Goal: Information Seeking & Learning: Learn about a topic

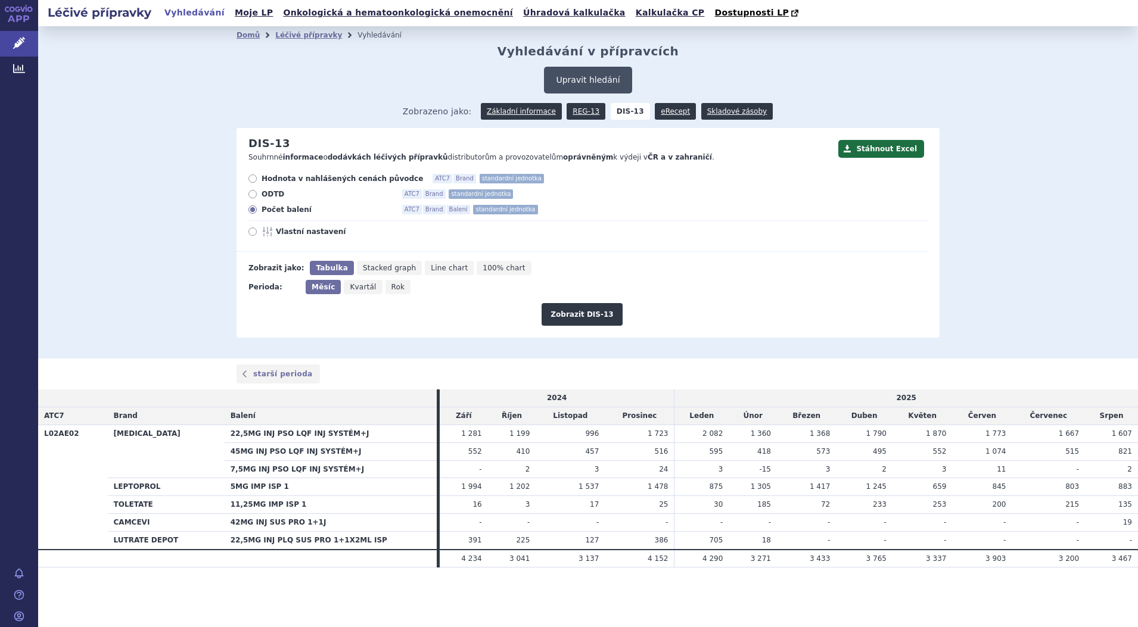
click at [594, 78] on button "Upravit hledání" at bounding box center [588, 80] width 88 height 27
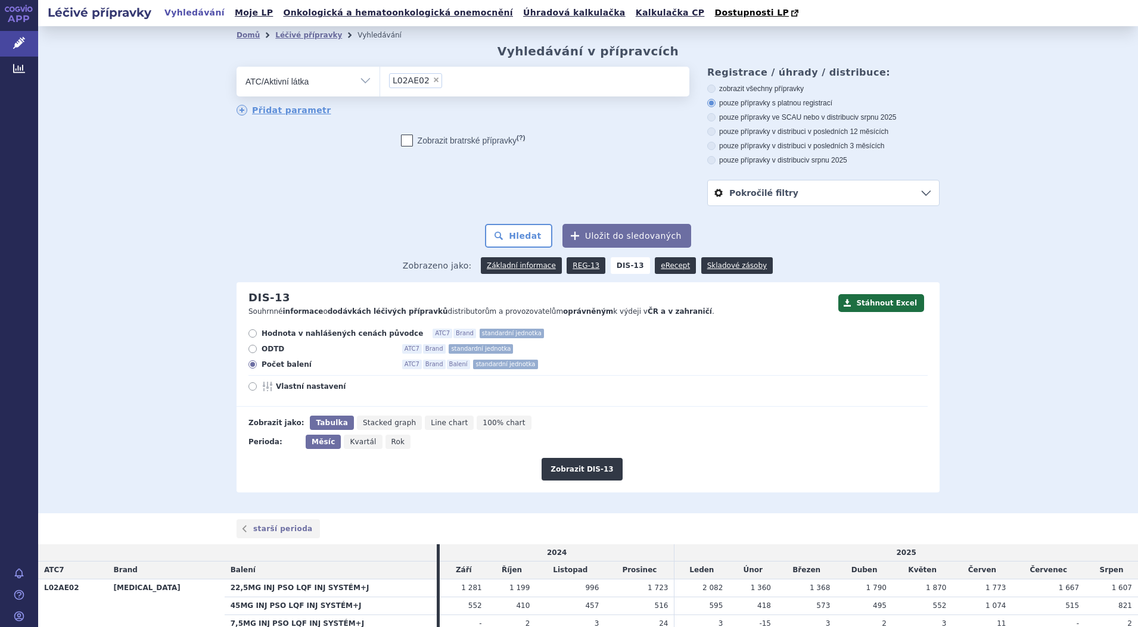
click at [425, 86] on li "× L02AE02" at bounding box center [415, 80] width 53 height 15
click at [380, 86] on select "L02AE02" at bounding box center [379, 81] width 1 height 30
click at [432, 81] on span "×" at bounding box center [435, 79] width 7 height 7
click at [380, 81] on select "L02AE02" at bounding box center [379, 81] width 1 height 30
select select
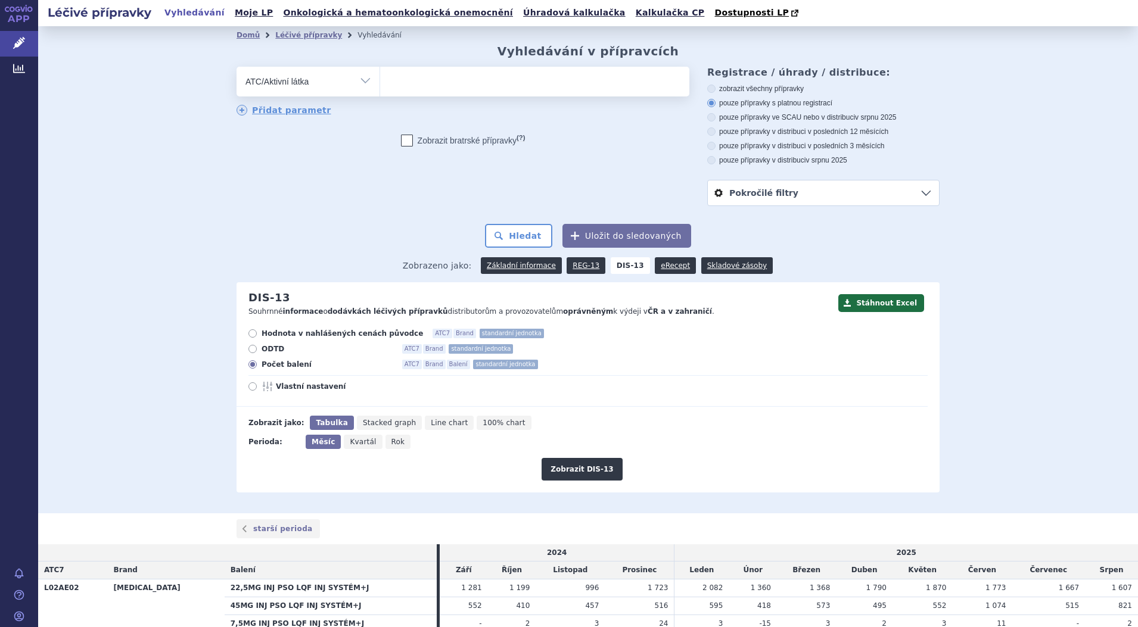
drag, startPoint x: 359, startPoint y: 79, endPoint x: 355, endPoint y: 86, distance: 8.8
click at [359, 79] on select "Vše Přípravek/SUKL kód MAH VPOIS ATC/Aktivní látka Léková forma Síla" at bounding box center [307, 80] width 143 height 27
click at [236, 67] on select "Vše Přípravek/SUKL kód MAH VPOIS ATC/Aktivní látka Léková forma Síla" at bounding box center [307, 80] width 143 height 27
click at [458, 84] on ul at bounding box center [534, 79] width 309 height 25
click at [380, 84] on select at bounding box center [379, 81] width 1 height 30
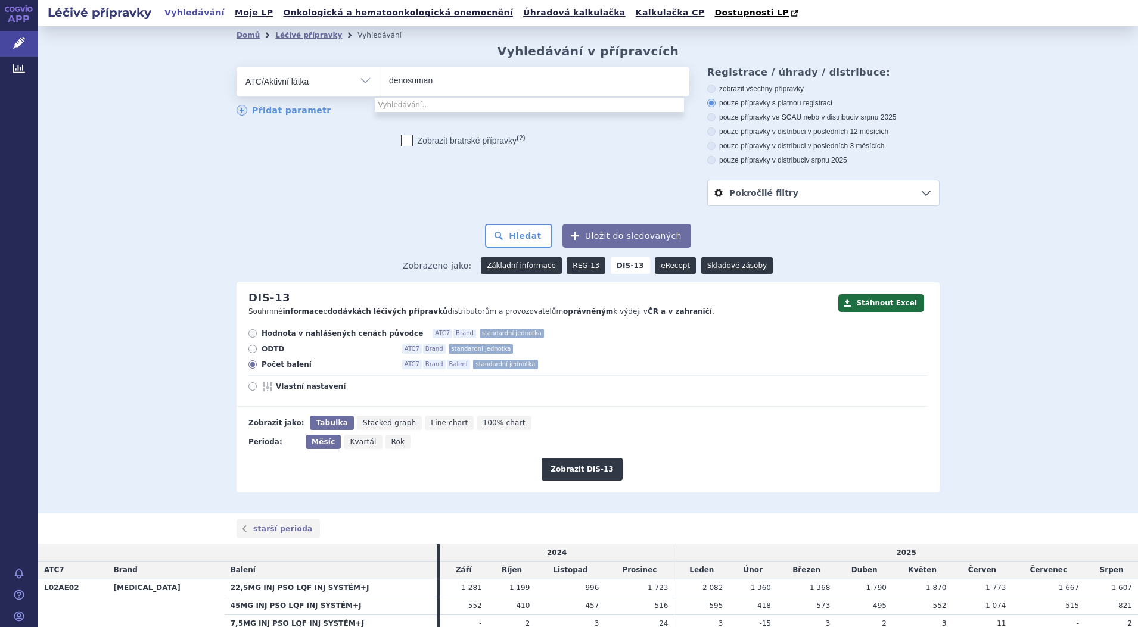
type input "denosuma"
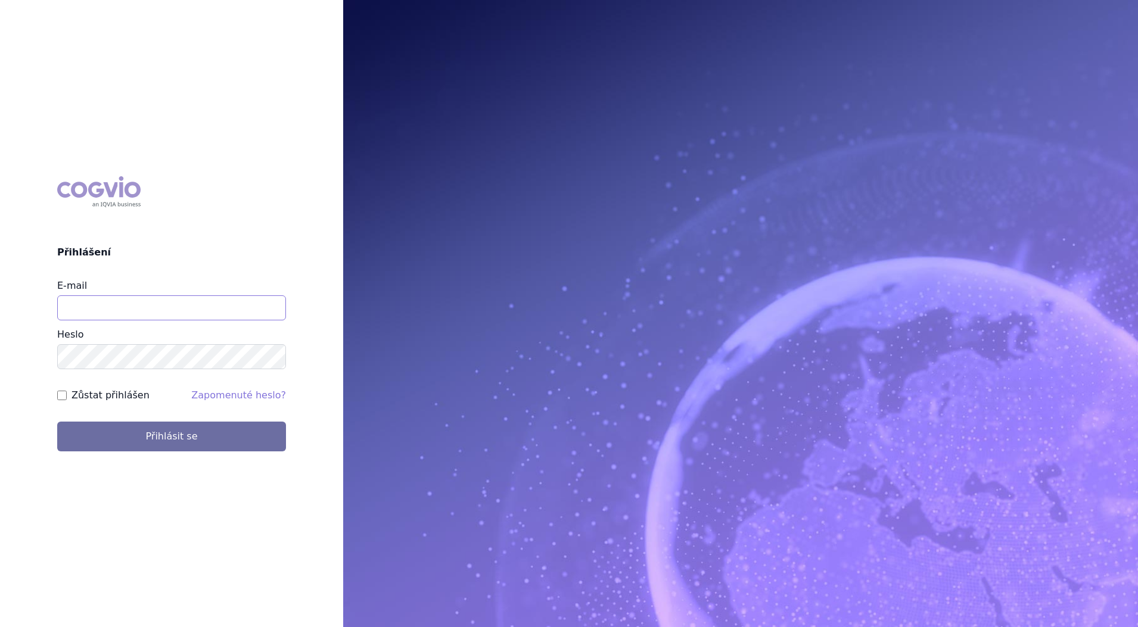
type input "petr_foglar@accord-healthcare.com"
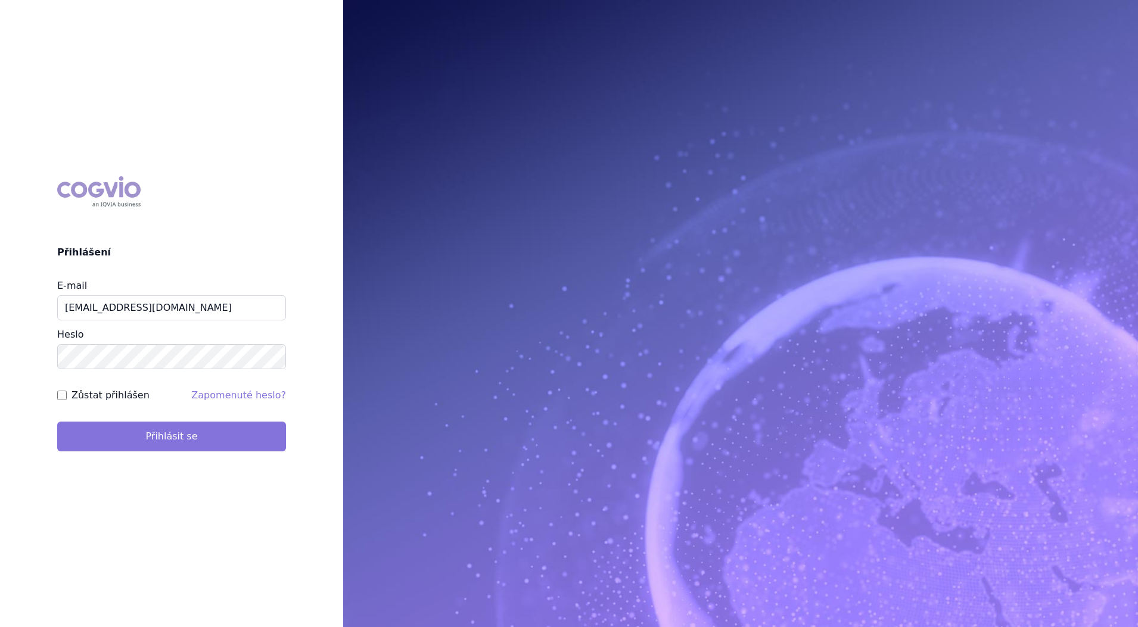
drag, startPoint x: 245, startPoint y: 420, endPoint x: 241, endPoint y: 432, distance: 12.6
click at [242, 428] on form "E-mail petr_foglar@accord-healthcare.com Heslo Zůstat přihlášen Zapomenuté hesl…" at bounding box center [171, 365] width 229 height 173
click at [241, 433] on button "Přihlásit se" at bounding box center [171, 437] width 229 height 30
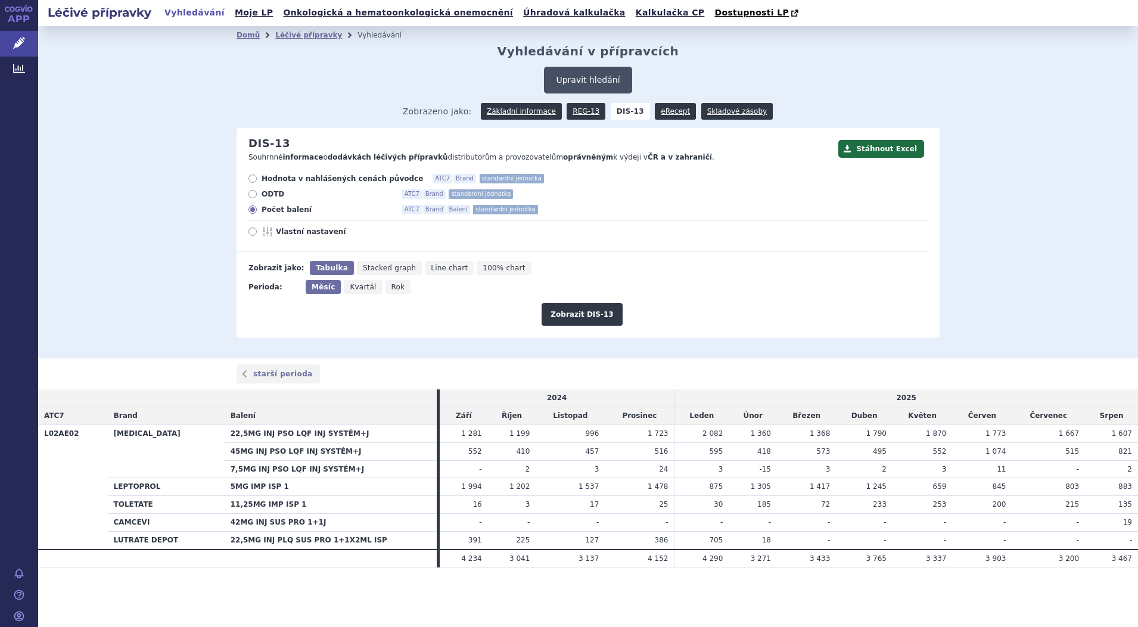
click at [594, 77] on button "Upravit hledání" at bounding box center [588, 80] width 88 height 27
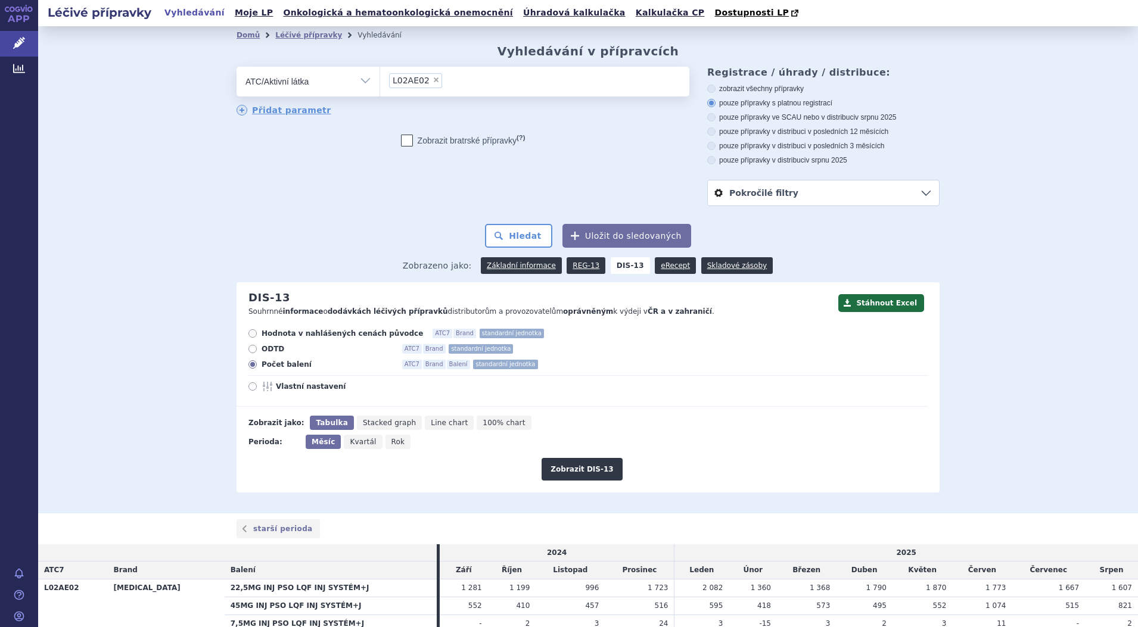
click at [432, 82] on span "×" at bounding box center [435, 79] width 7 height 7
click at [380, 82] on select "L02AE02" at bounding box center [379, 81] width 1 height 30
select select
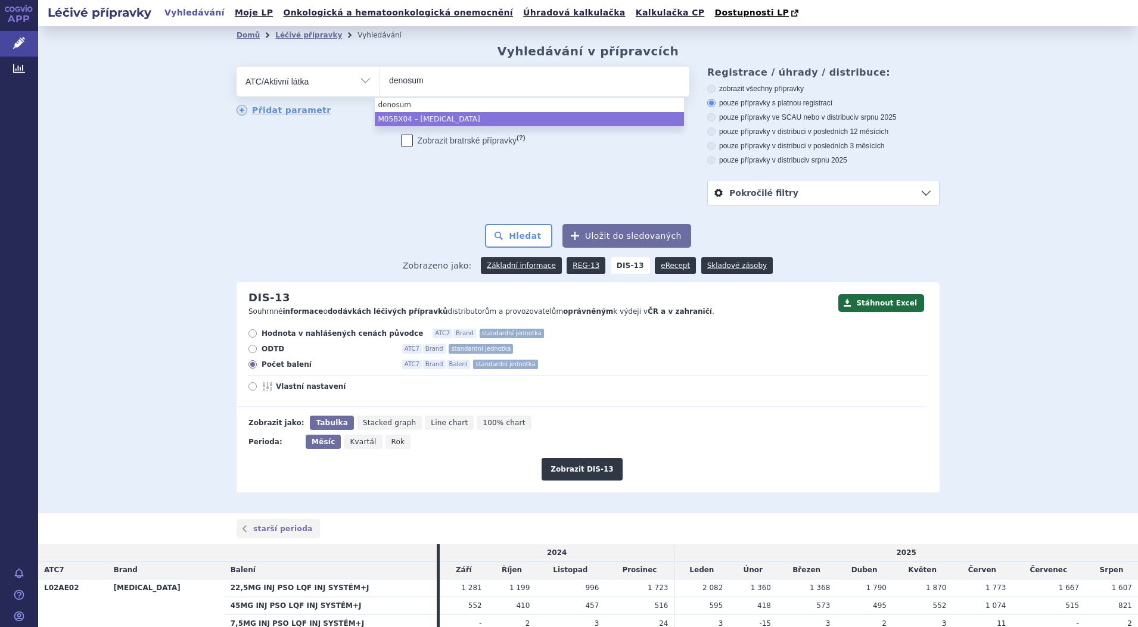
type input "denosum"
select select "M05BX04"
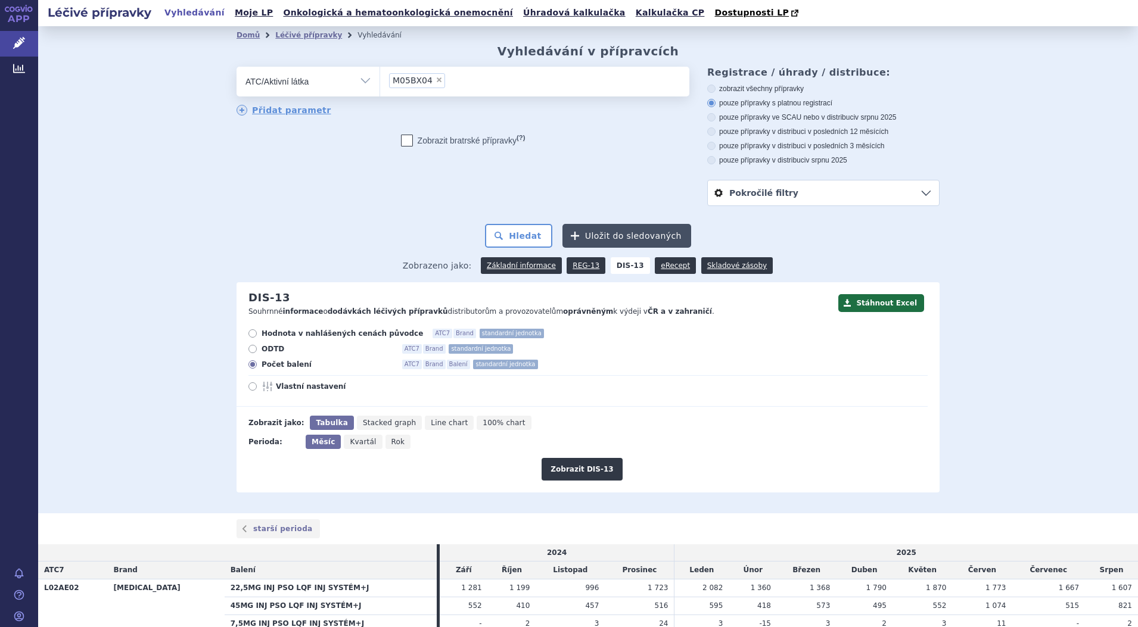
click at [616, 232] on button "Uložit do sledovaných" at bounding box center [626, 236] width 129 height 24
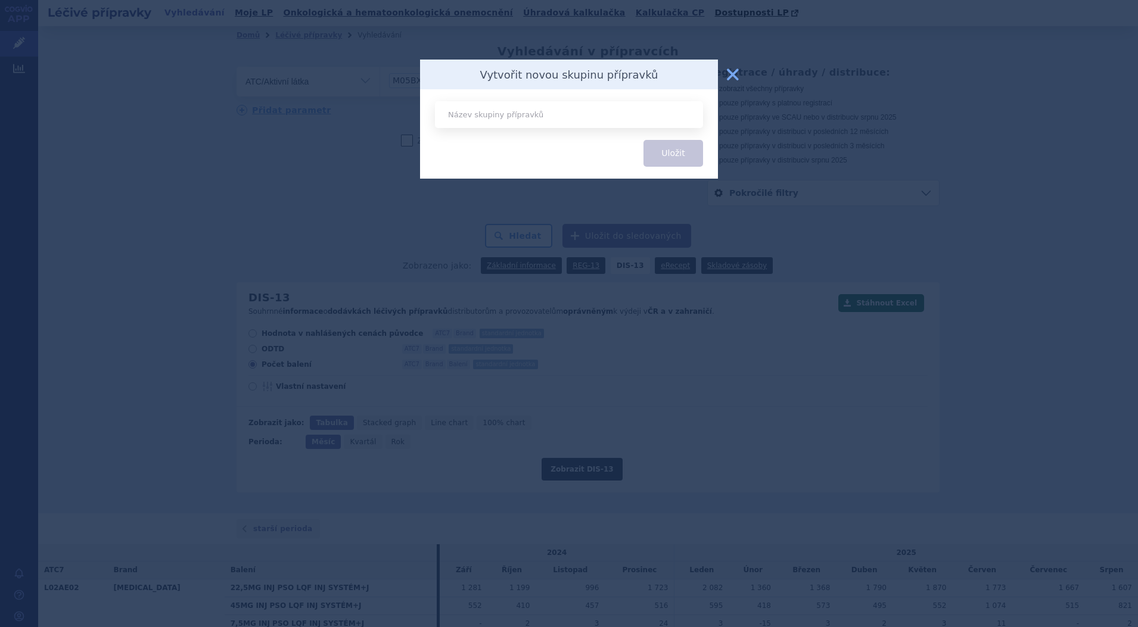
click at [728, 76] on button "zavřít" at bounding box center [733, 75] width 24 height 24
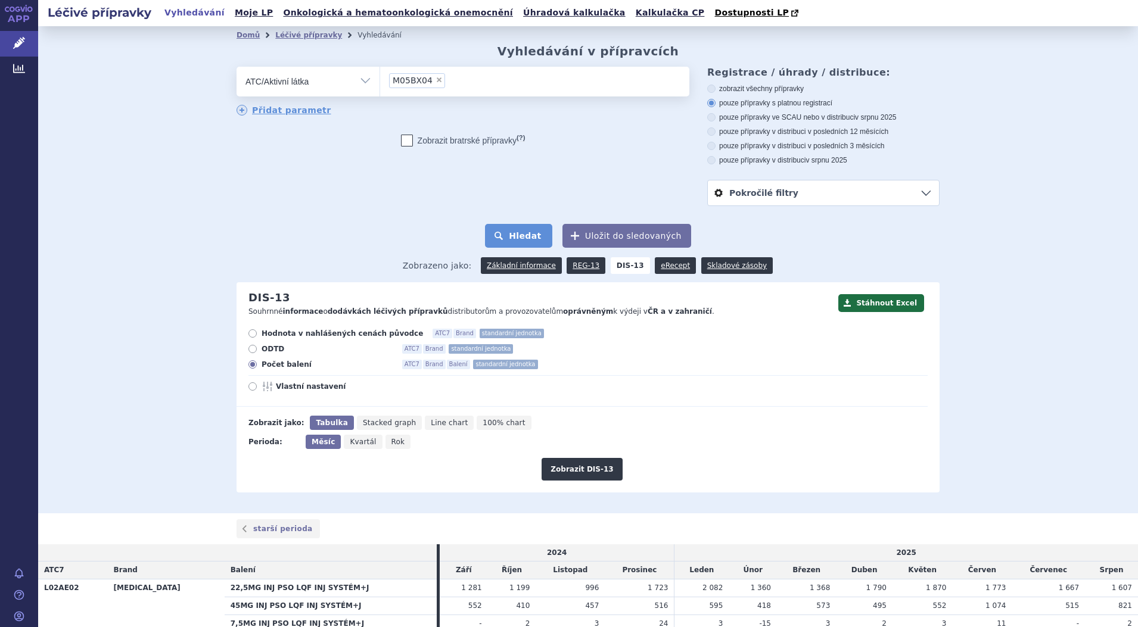
click at [521, 236] on button "Hledat" at bounding box center [518, 236] width 67 height 24
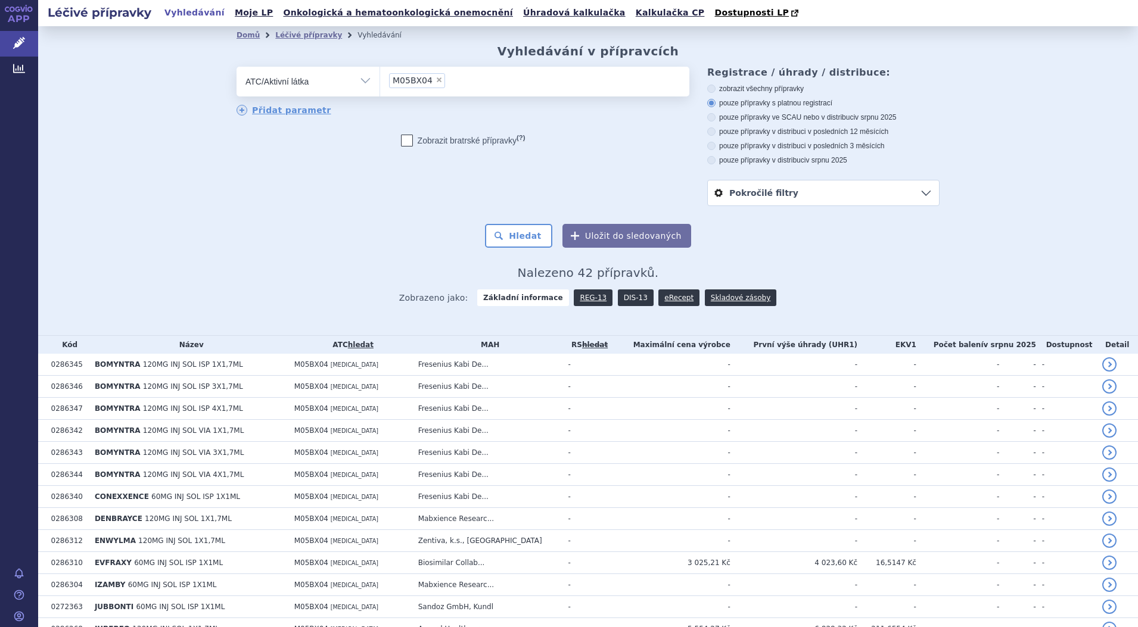
click at [624, 297] on link "DIS-13" at bounding box center [636, 297] width 36 height 17
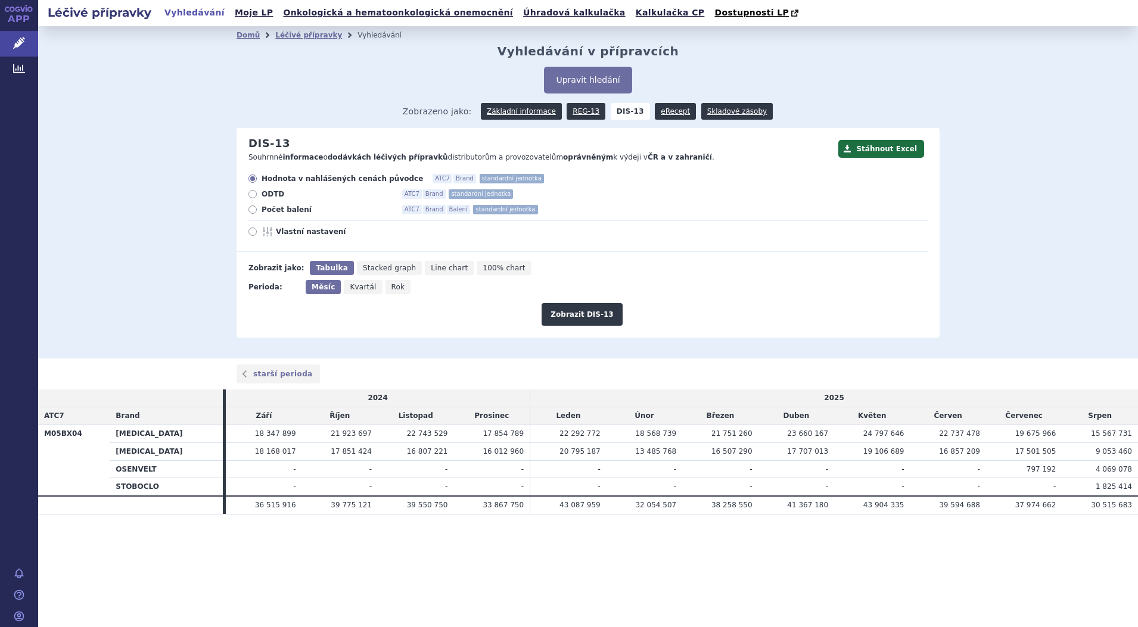
click at [253, 211] on icon at bounding box center [252, 209] width 8 height 8
click at [253, 211] on input "Počet balení ATC7 Brand Balení standardní jednotka" at bounding box center [254, 211] width 8 height 8
radio input "true"
click at [391, 290] on span "Rok" at bounding box center [398, 287] width 14 height 8
click at [388, 288] on input "Rok" at bounding box center [389, 284] width 8 height 8
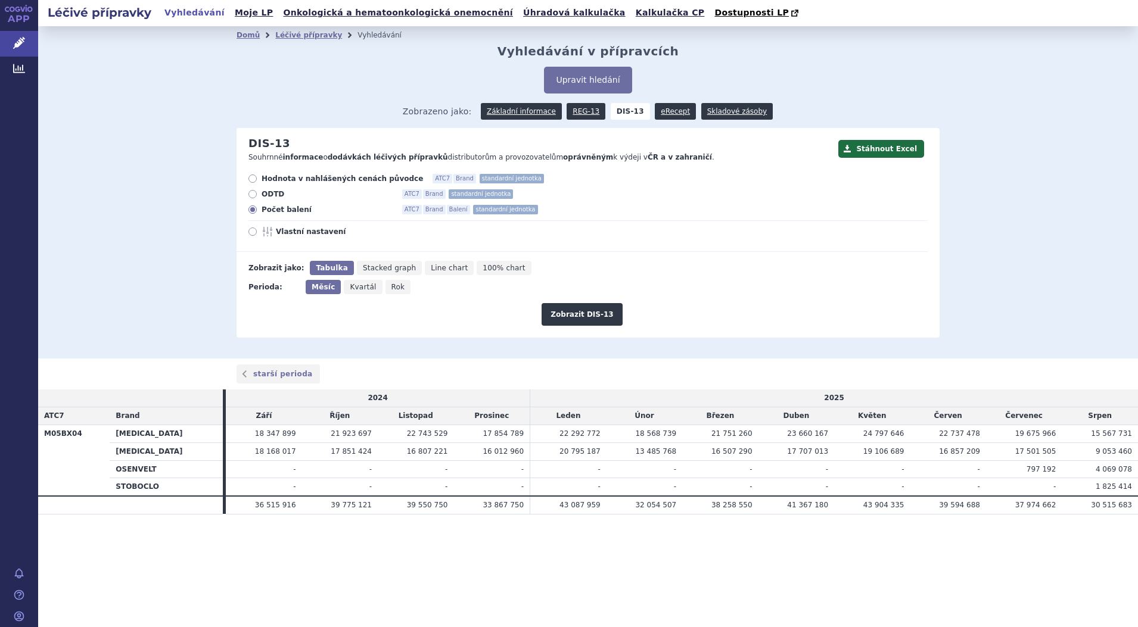
radio input "true"
click at [582, 313] on button "Zobrazit DIS-13" at bounding box center [581, 314] width 80 height 23
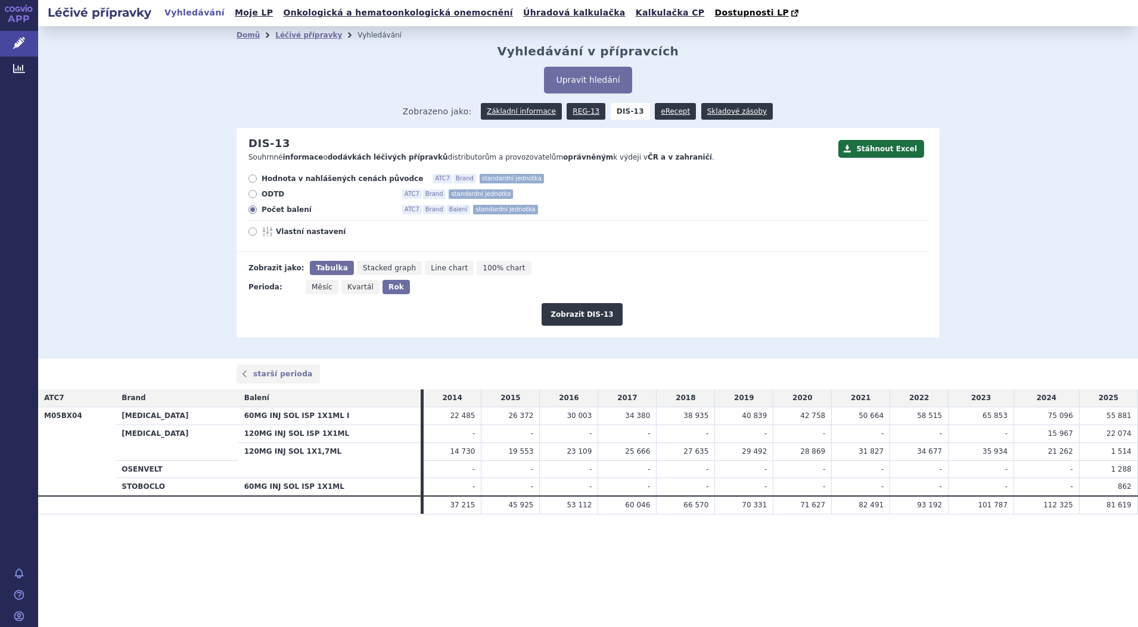
click at [325, 290] on span "Měsíc" at bounding box center [321, 287] width 21 height 8
drag, startPoint x: 316, startPoint y: 285, endPoint x: 329, endPoint y: 285, distance: 13.1
click at [317, 285] on span "Měsíc" at bounding box center [321, 287] width 21 height 8
click at [313, 285] on input "Měsíc" at bounding box center [310, 284] width 8 height 8
radio input "true"
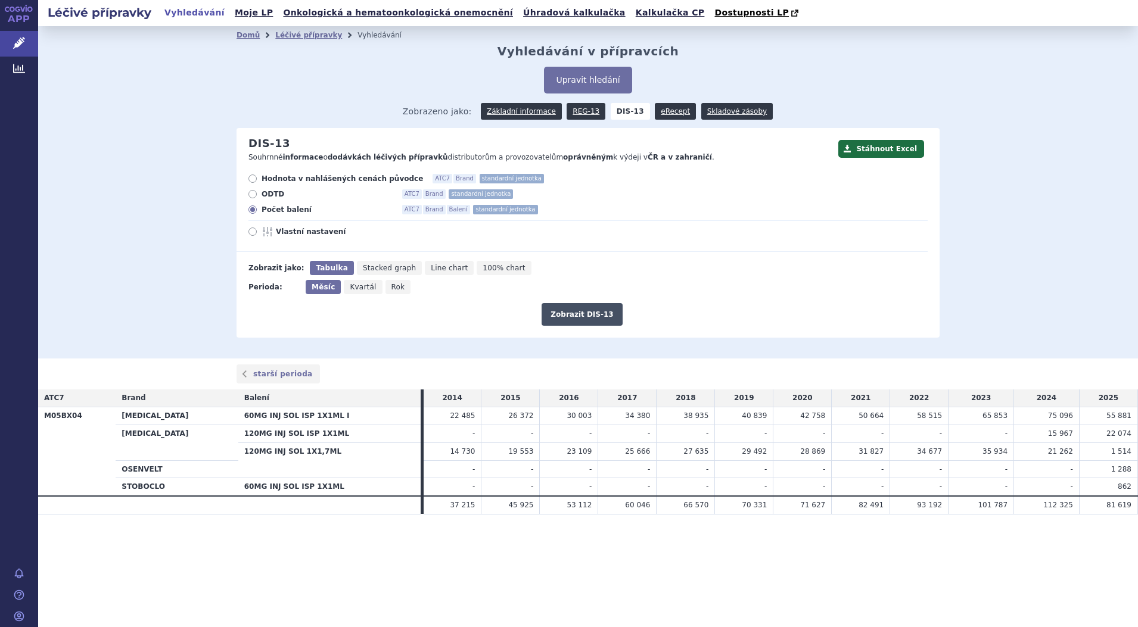
click at [591, 323] on button "Zobrazit DIS-13" at bounding box center [581, 314] width 80 height 23
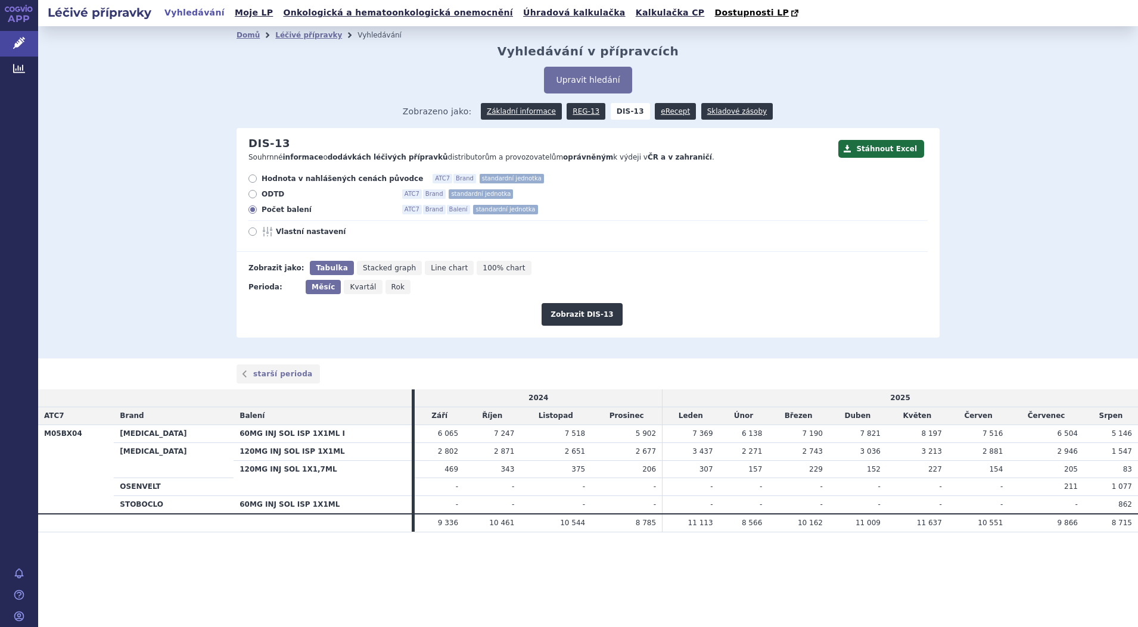
click at [253, 234] on icon at bounding box center [252, 232] width 8 height 8
click at [253, 234] on input "Vlastní nastavení" at bounding box center [254, 233] width 8 height 8
radio input "true"
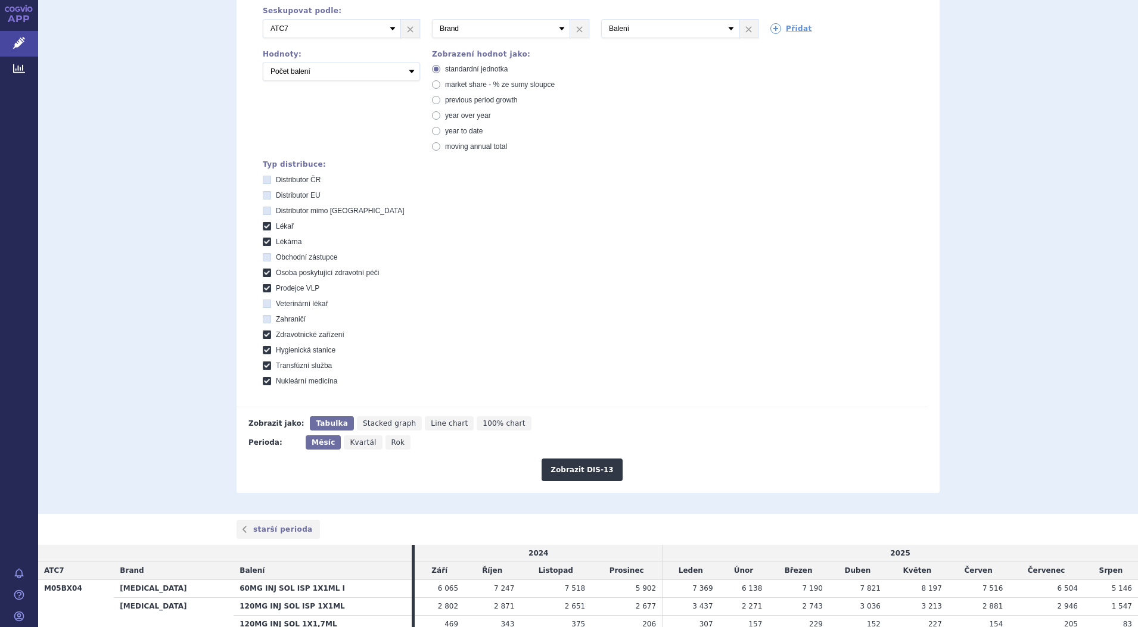
scroll to position [124, 0]
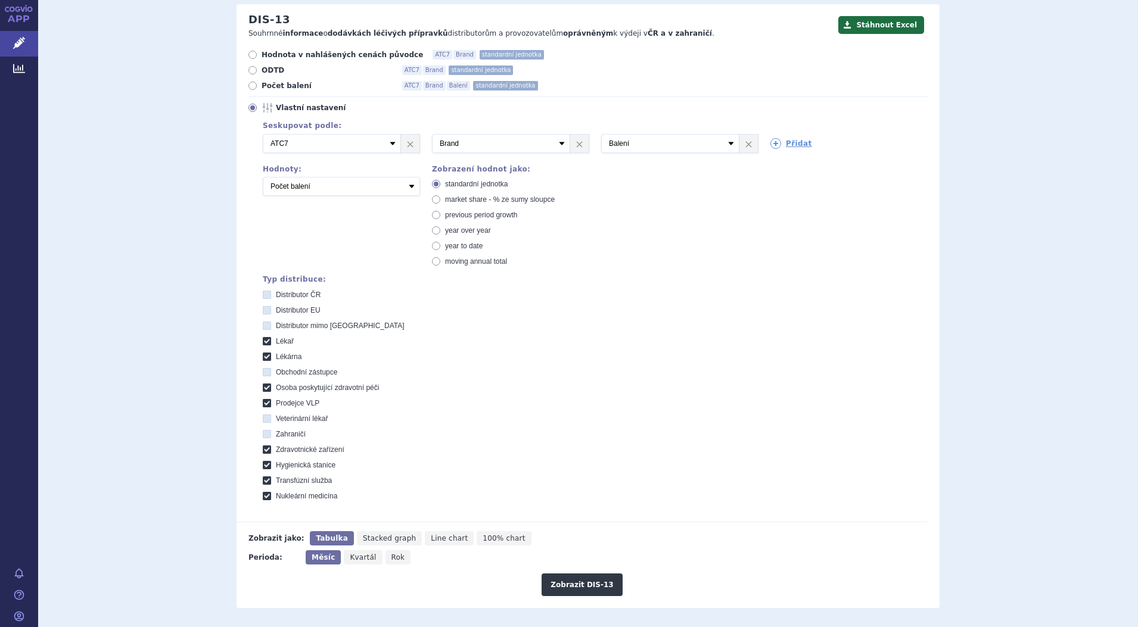
click at [1005, 149] on div "Domů Léčivé přípravky Vyhledávání Vyhledávání v přípravcích Upravit hledání ods…" at bounding box center [587, 265] width 1099 height 727
